Goal: Task Accomplishment & Management: Use online tool/utility

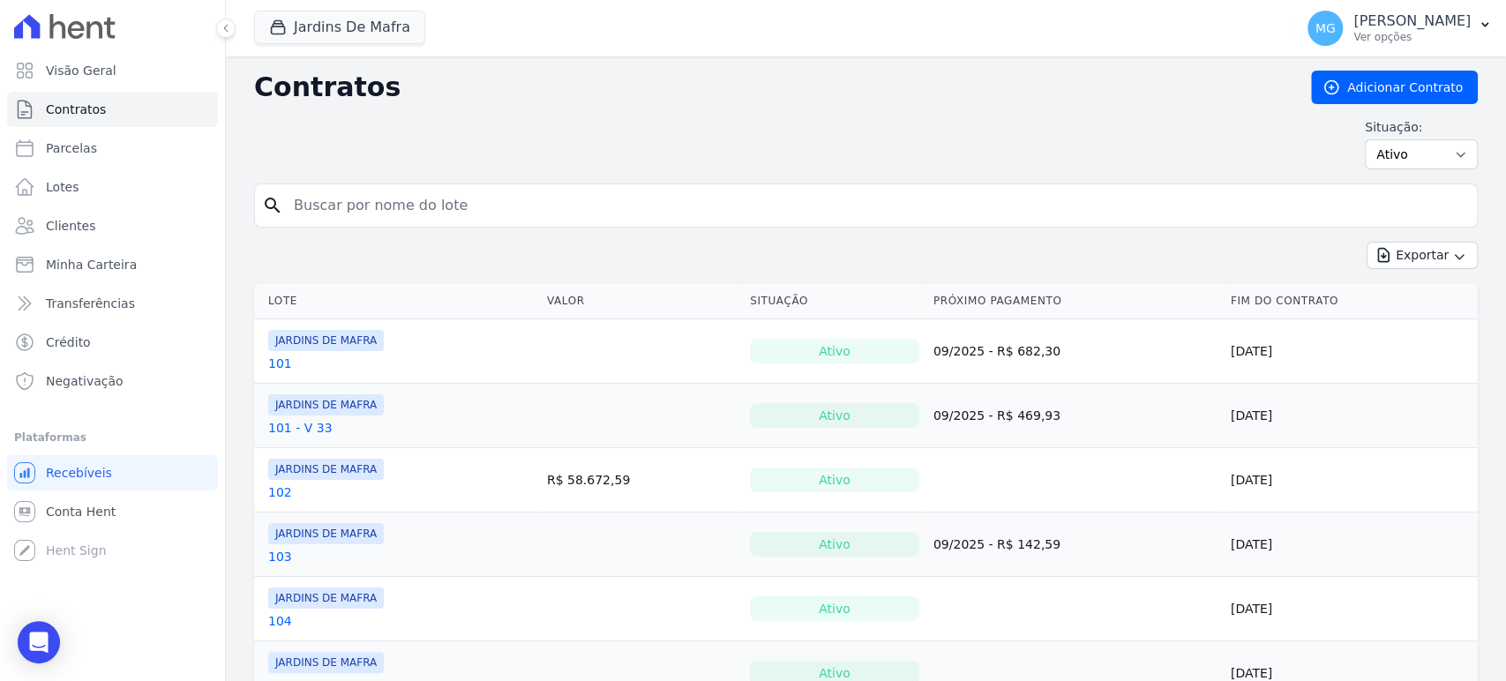
click at [571, 214] on input "search" at bounding box center [876, 205] width 1186 height 35
type input "16"
click at [377, 29] on button "Jardins De Mafra" at bounding box center [339, 28] width 171 height 34
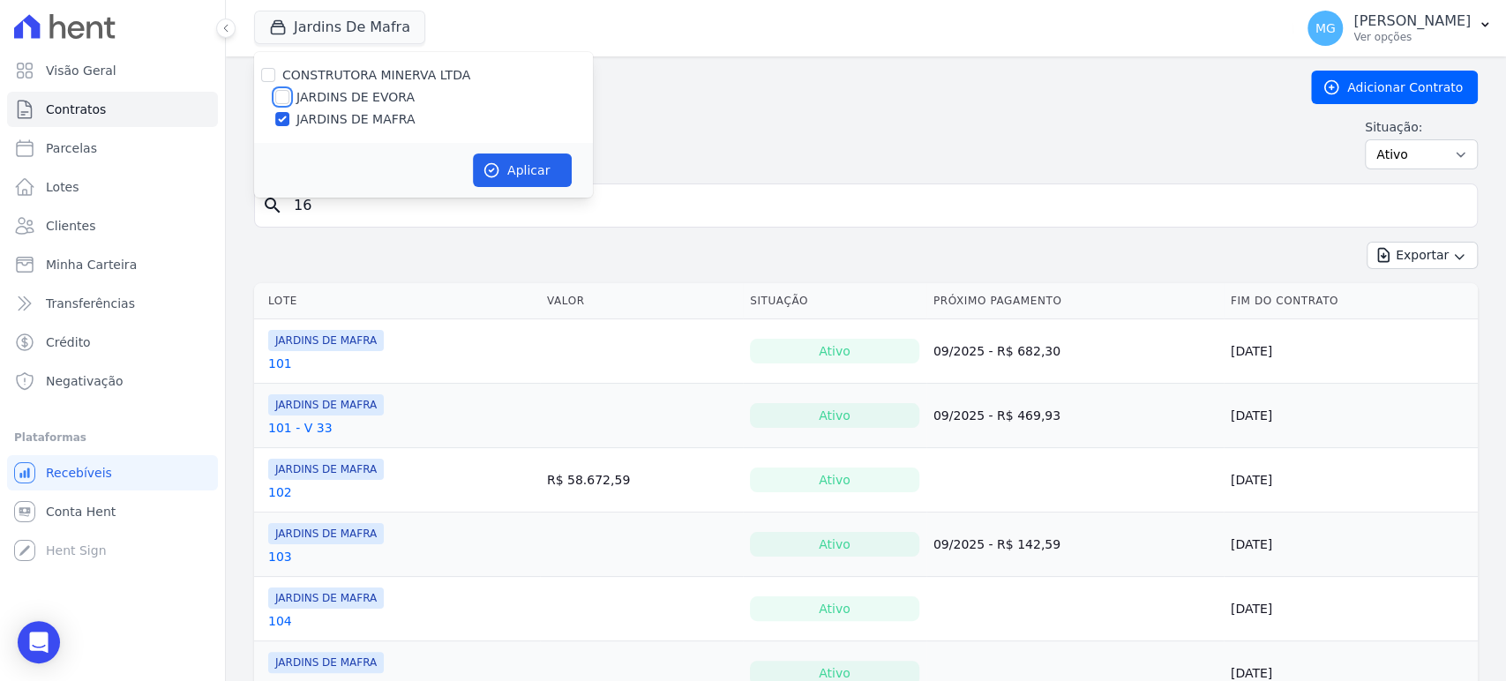
click at [283, 99] on input "JARDINS DE EVORA" at bounding box center [282, 97] width 14 height 14
checkbox input "true"
click at [538, 175] on button "Aplicar" at bounding box center [522, 170] width 99 height 34
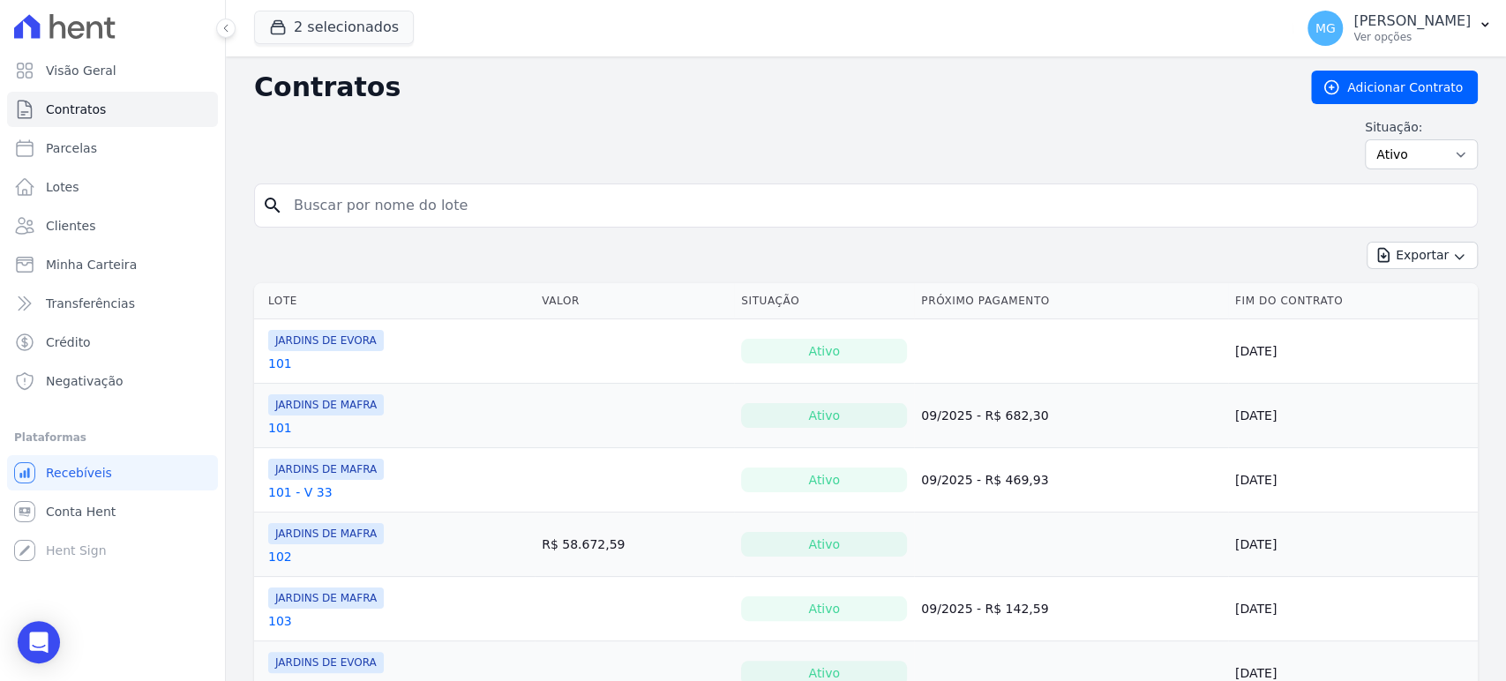
click at [683, 211] on input "search" at bounding box center [876, 205] width 1186 height 35
type input "16"
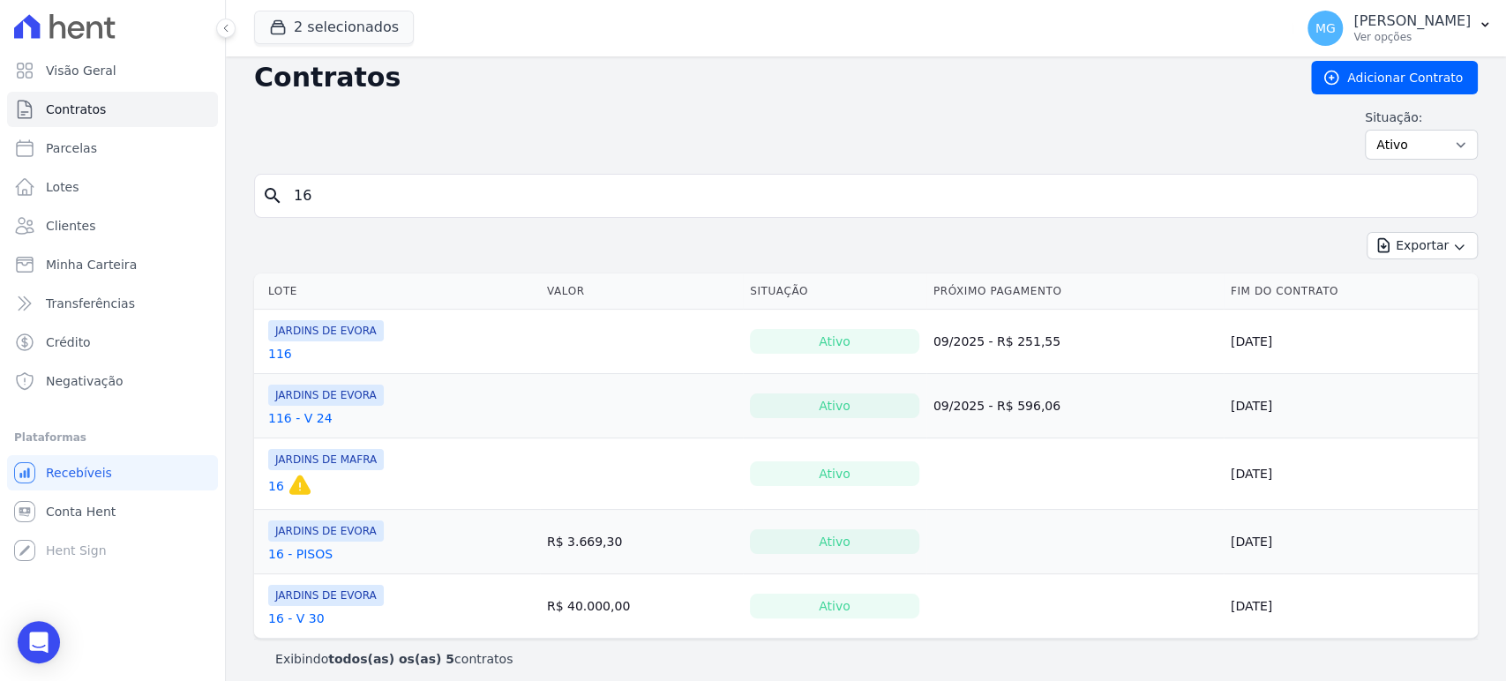
scroll to position [19, 0]
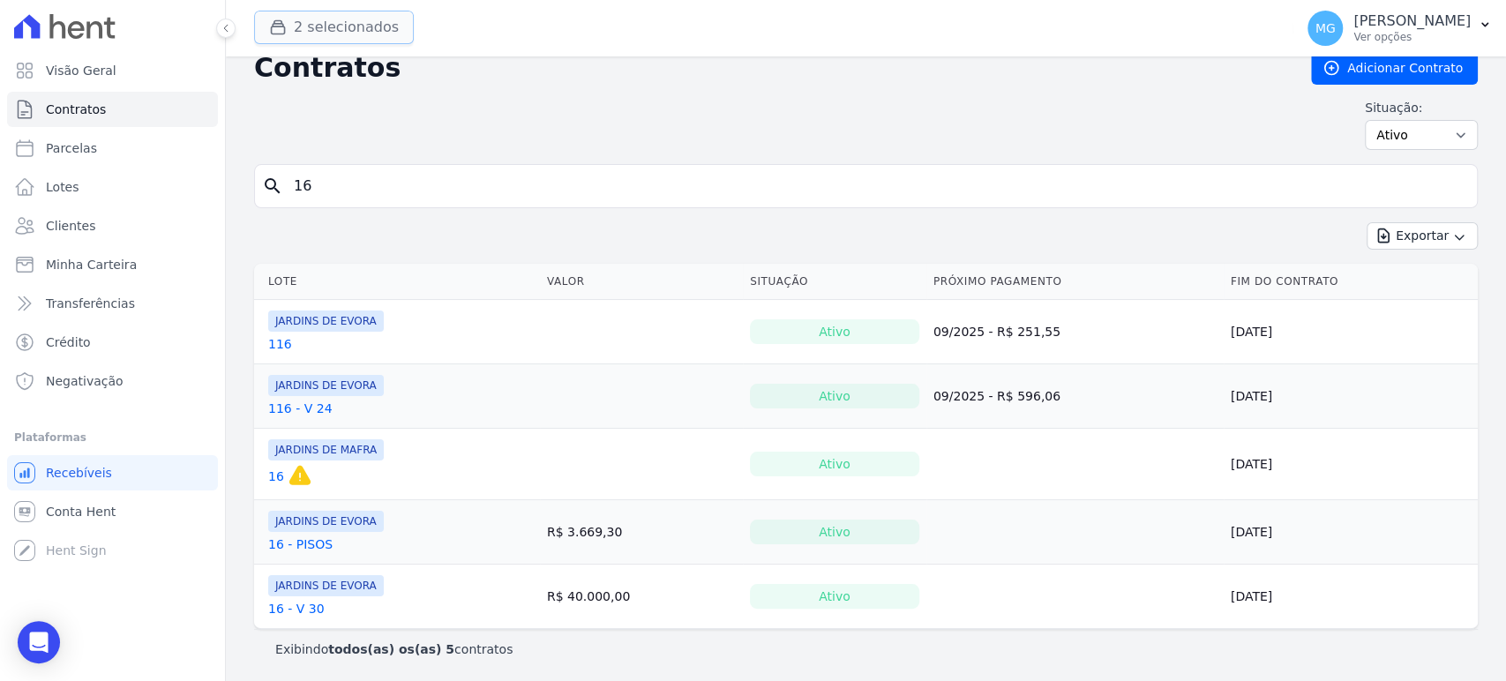
click at [335, 26] on button "2 selecionados" at bounding box center [334, 28] width 160 height 34
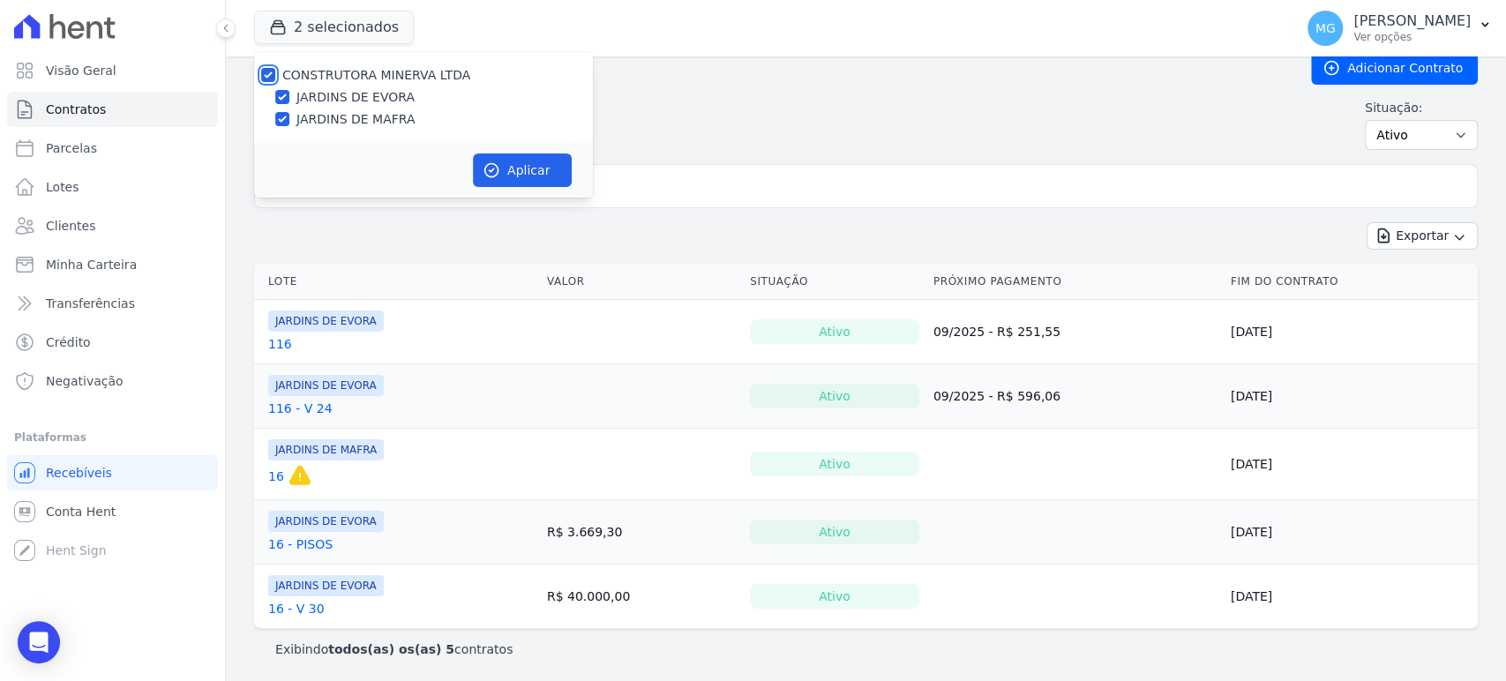
click at [267, 77] on input "CONSTRUTORA MINERVA LTDA" at bounding box center [268, 75] width 14 height 14
checkbox input "false"
click at [289, 100] on div "JARDINS DE EVORA" at bounding box center [423, 97] width 339 height 19
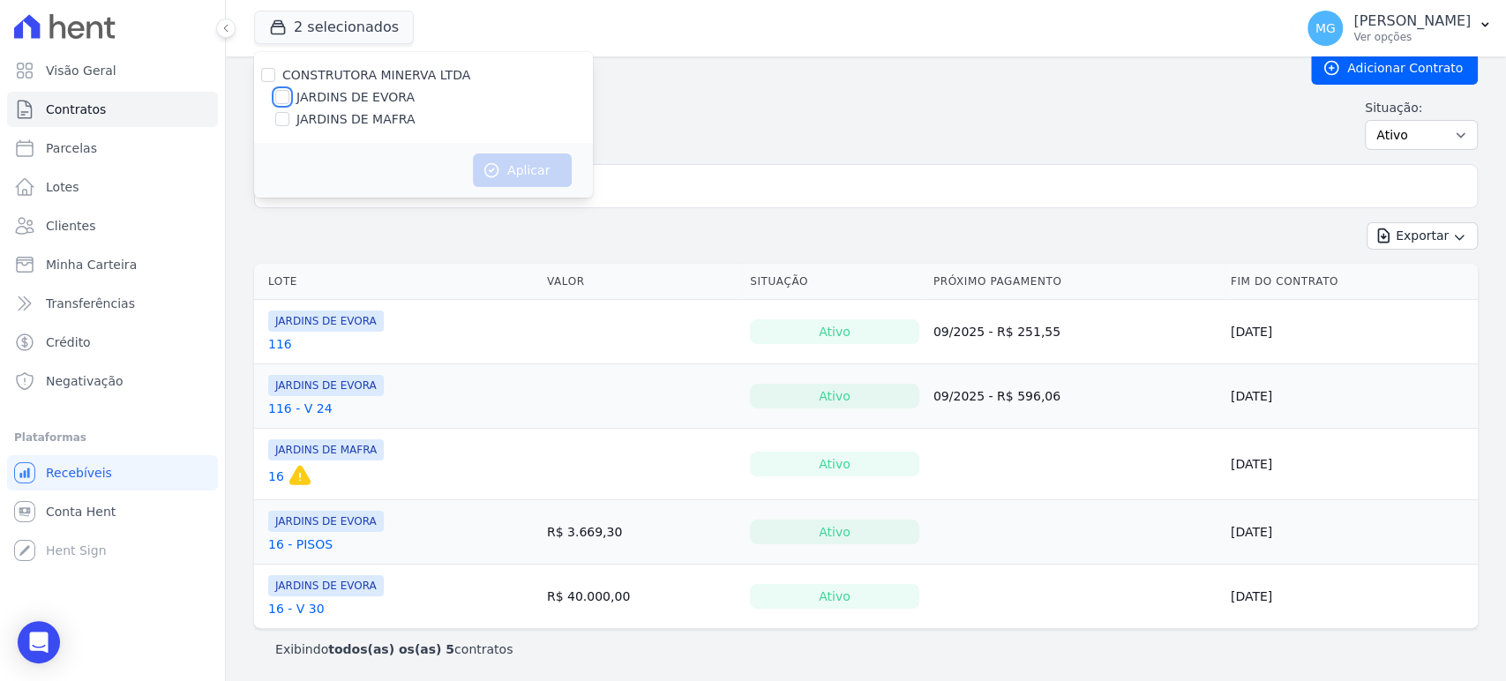
click at [282, 94] on input "JARDINS DE EVORA" at bounding box center [282, 97] width 14 height 14
checkbox input "true"
click at [533, 159] on button "Aplicar" at bounding box center [522, 170] width 99 height 34
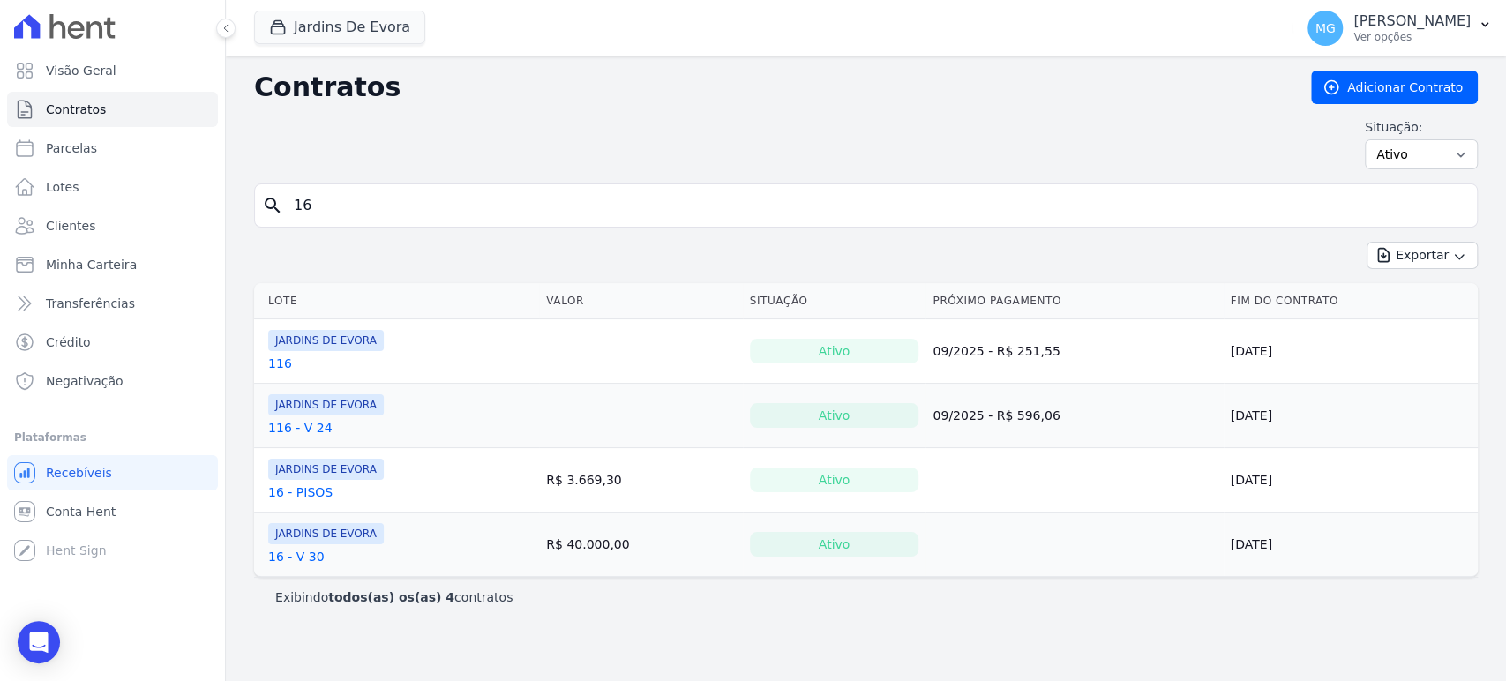
click at [490, 205] on input "16" at bounding box center [876, 205] width 1186 height 35
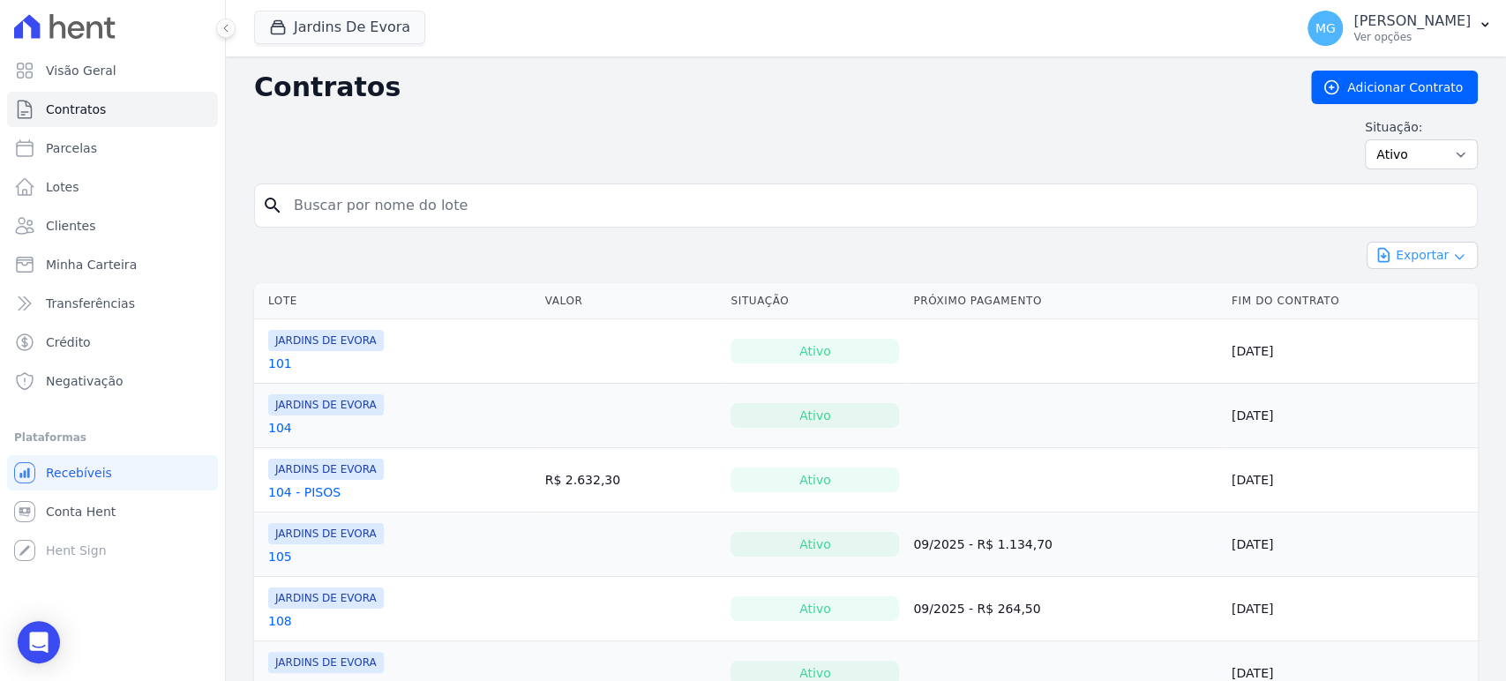
click at [1452, 259] on icon "button" at bounding box center [1459, 257] width 14 height 14
click at [84, 161] on link "Parcelas" at bounding box center [112, 148] width 211 height 35
select select
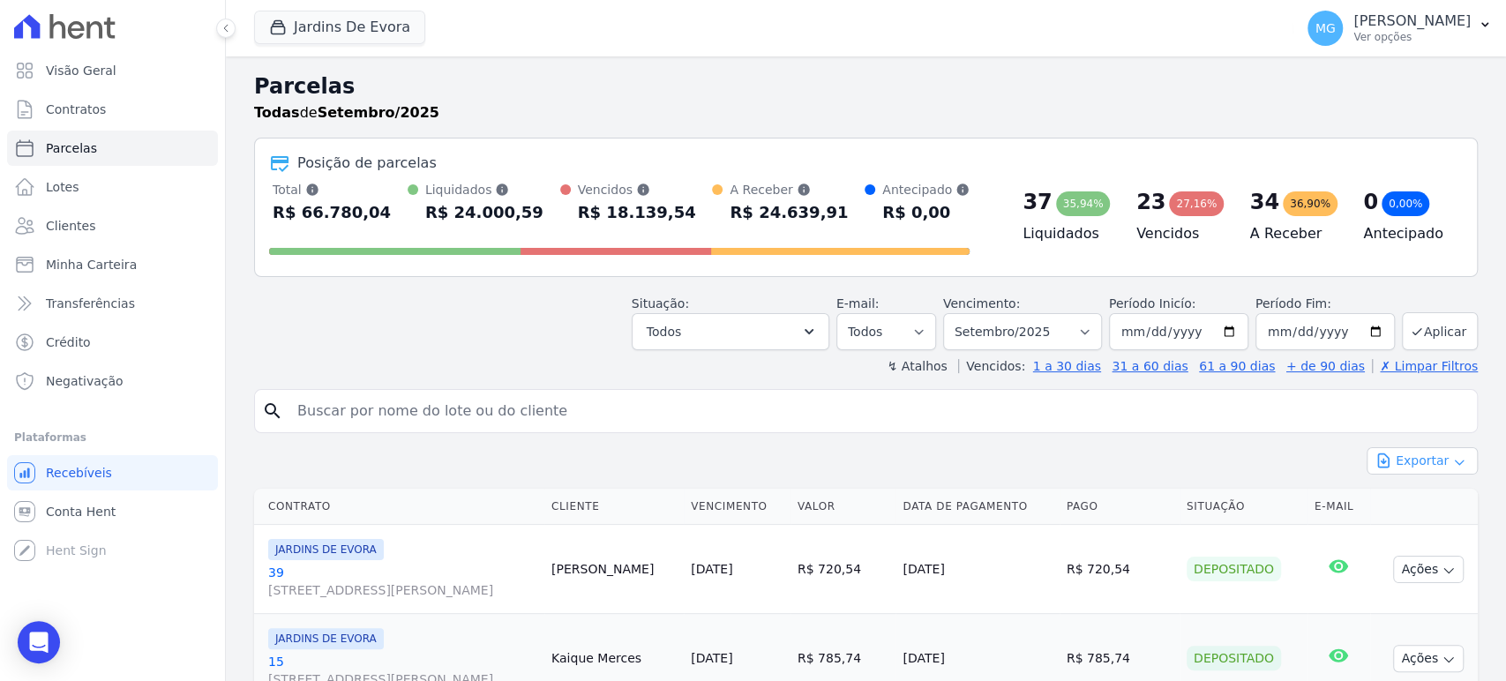
click at [1425, 462] on button "Exportar" at bounding box center [1421, 460] width 111 height 27
click at [1423, 534] on span "Exportar CSV" at bounding box center [1419, 533] width 93 height 18
drag, startPoint x: 603, startPoint y: 81, endPoint x: 435, endPoint y: 78, distance: 168.5
click at [602, 81] on h2 "Parcelas" at bounding box center [865, 87] width 1223 height 32
click at [346, 26] on button "Jardins De Evora" at bounding box center [339, 28] width 171 height 34
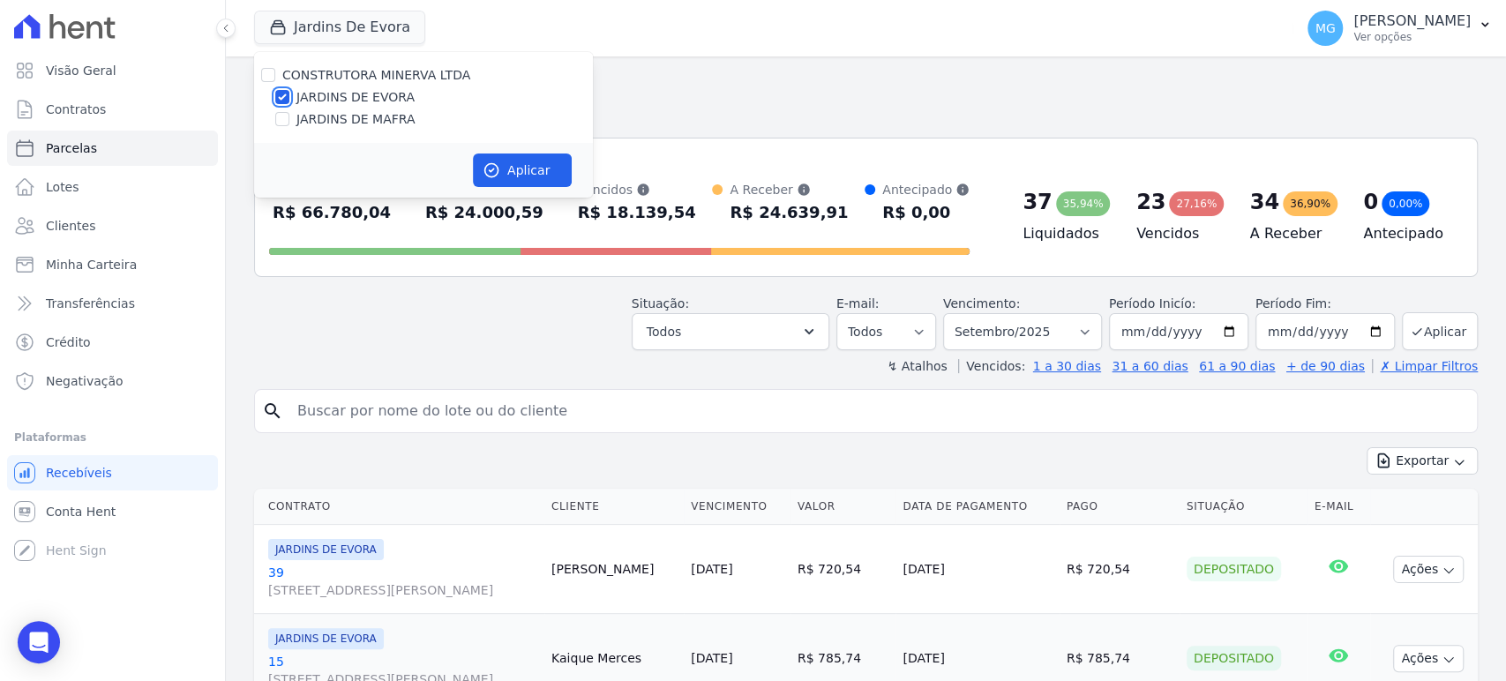
drag, startPoint x: 277, startPoint y: 99, endPoint x: 259, endPoint y: 83, distance: 23.7
click at [276, 100] on input "JARDINS DE EVORA" at bounding box center [282, 97] width 14 height 14
checkbox input "false"
click at [263, 72] on input "CONSTRUTORA MINERVA LTDA" at bounding box center [268, 75] width 14 height 14
checkbox input "true"
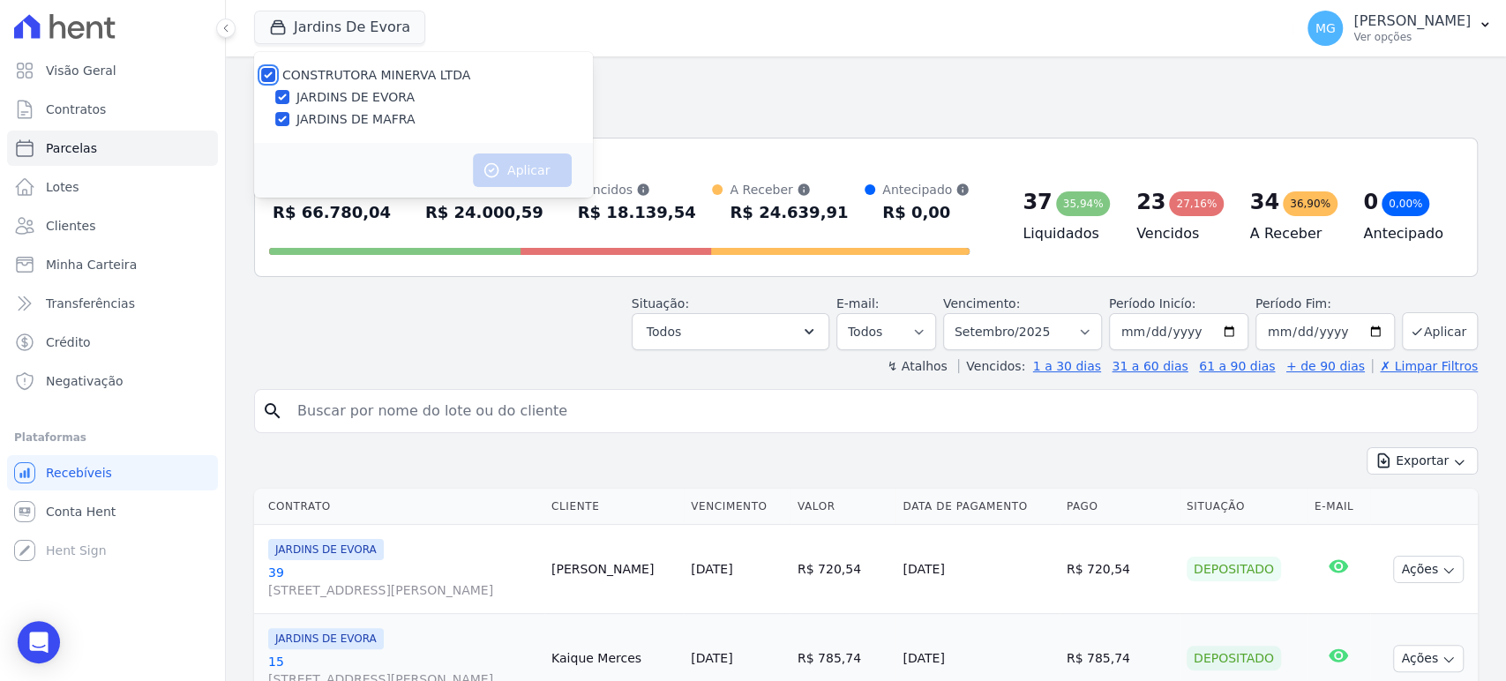
checkbox input "true"
click at [268, 78] on input "CONSTRUTORA MINERVA LTDA" at bounding box center [268, 75] width 14 height 14
checkbox input "false"
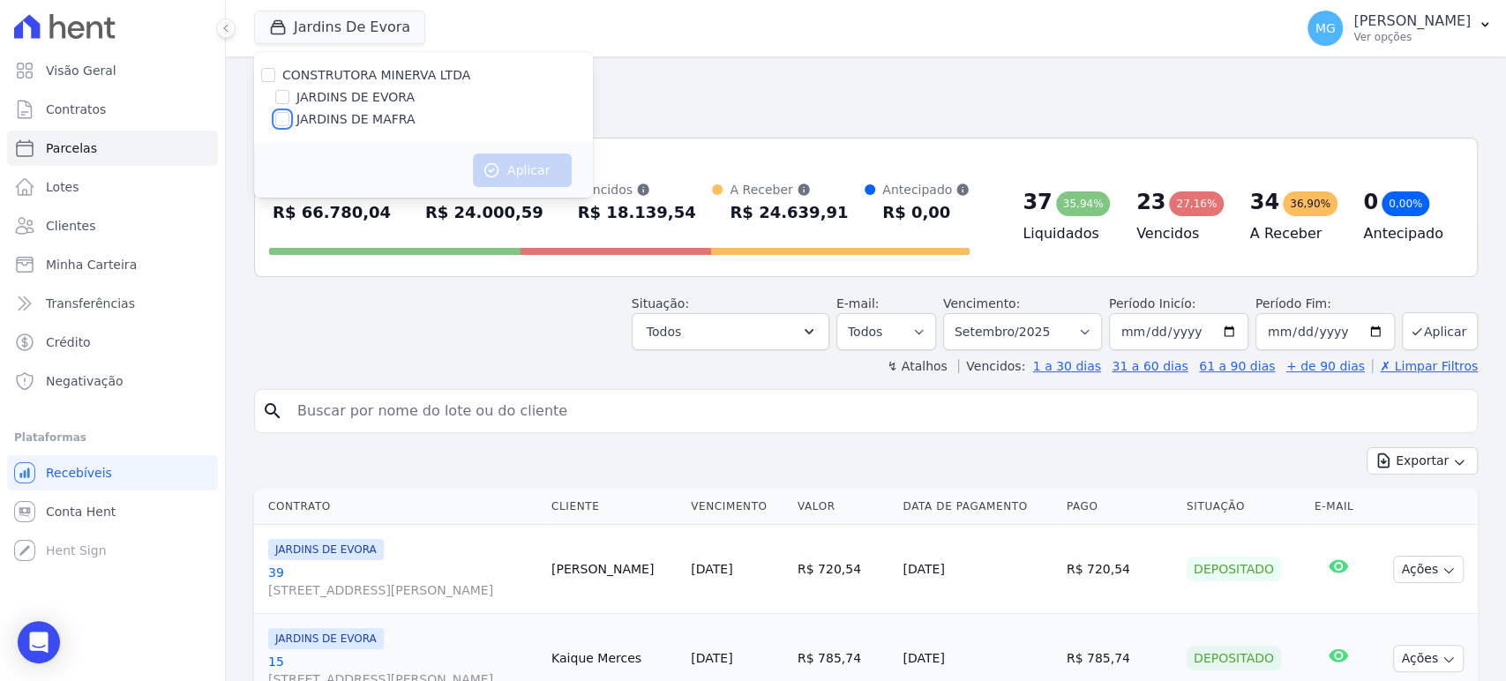
click at [280, 117] on input "JARDINS DE MAFRA" at bounding box center [282, 119] width 14 height 14
checkbox input "true"
click at [513, 168] on button "Aplicar" at bounding box center [522, 170] width 99 height 34
select select
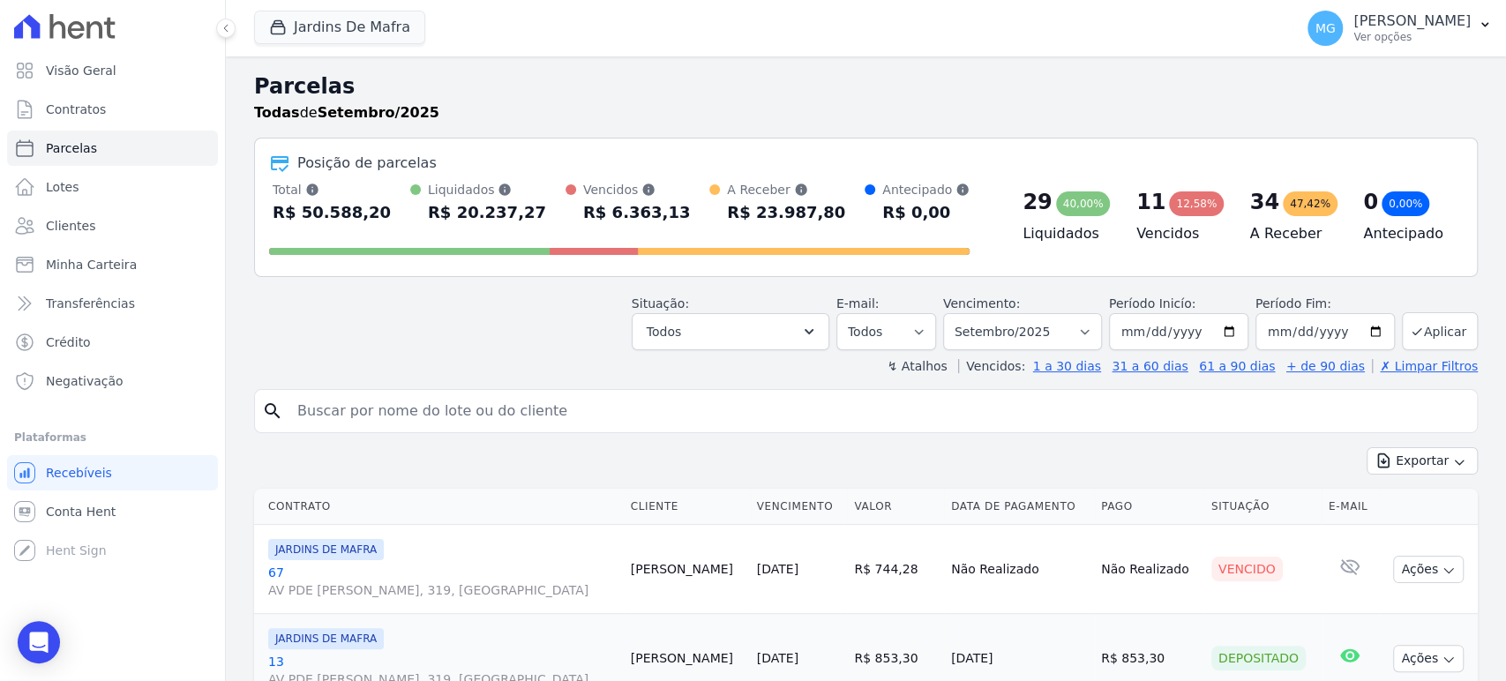
click at [494, 324] on div "Situação: Agendado Em Aberto Pago Processando Cancelado Vencido Transferindo De…" at bounding box center [865, 319] width 1223 height 63
click at [1433, 457] on button "Exportar" at bounding box center [1421, 460] width 111 height 27
click at [1392, 527] on span "Exportar CSV" at bounding box center [1419, 533] width 93 height 18
click at [494, 78] on h2 "Parcelas" at bounding box center [865, 87] width 1223 height 32
